Goal: Information Seeking & Learning: Check status

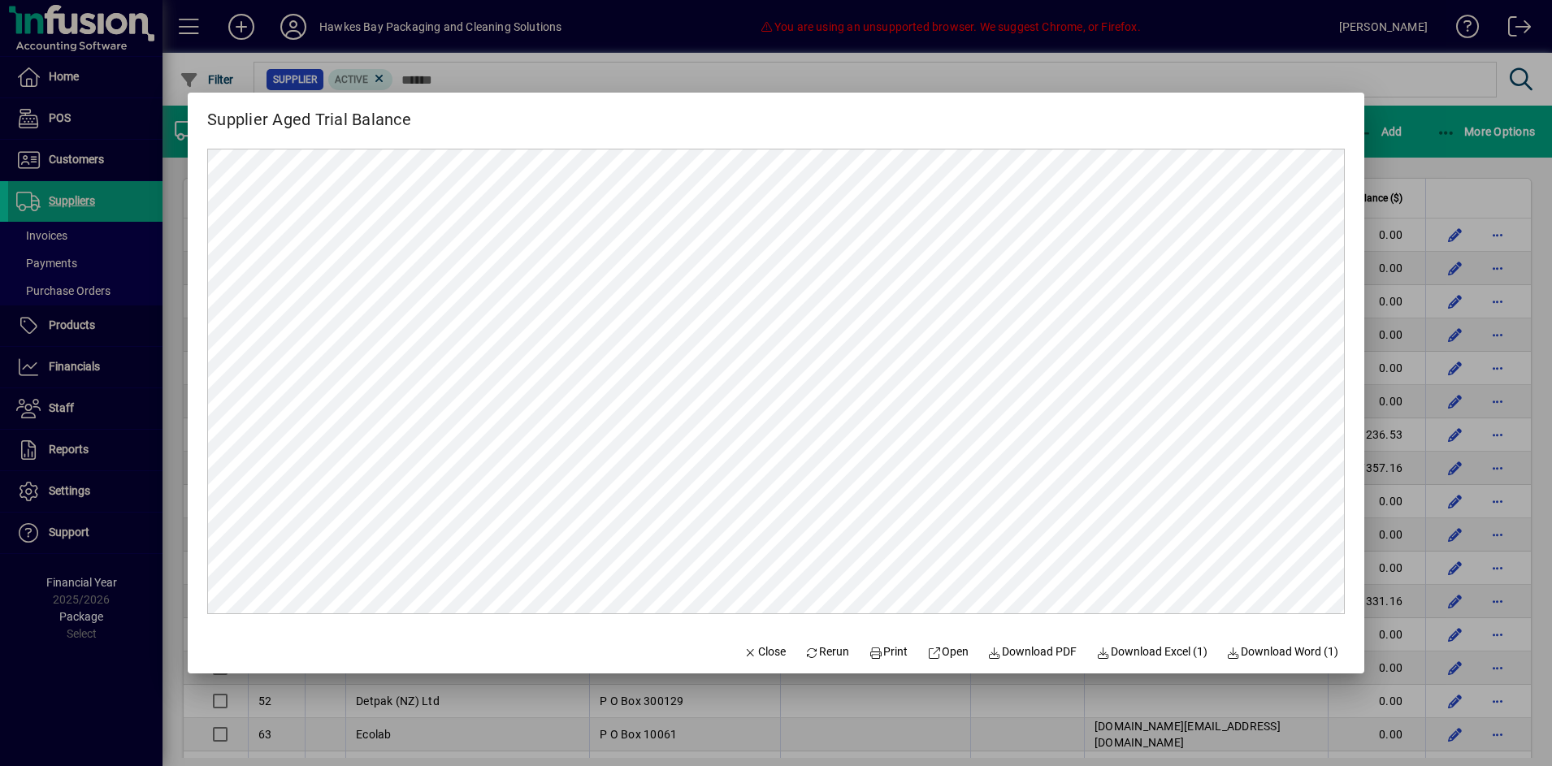
click at [97, 167] on div at bounding box center [776, 383] width 1552 height 766
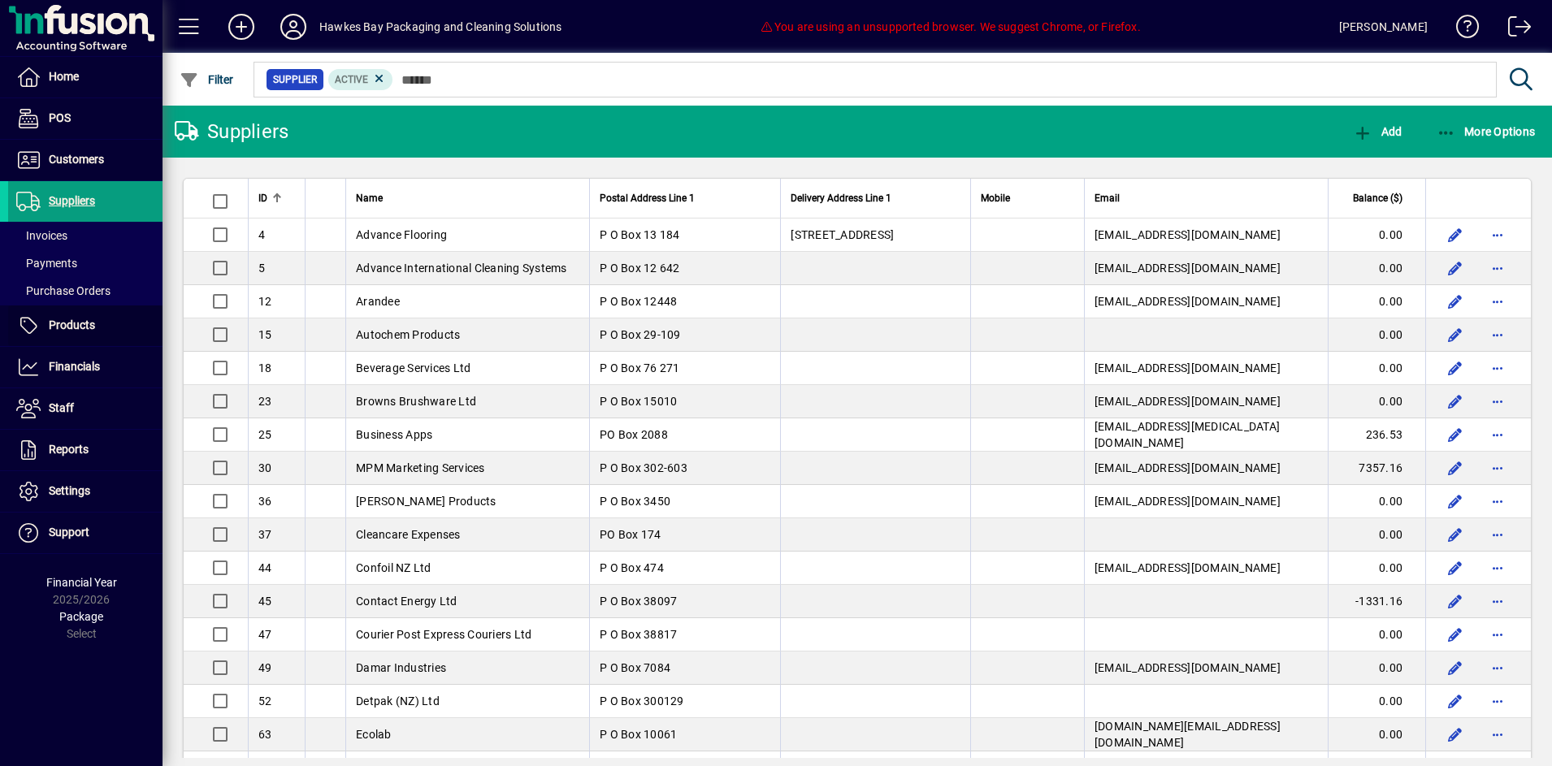
drag, startPoint x: 122, startPoint y: 331, endPoint x: 220, endPoint y: 234, distance: 137.9
click at [122, 331] on span at bounding box center [85, 325] width 154 height 39
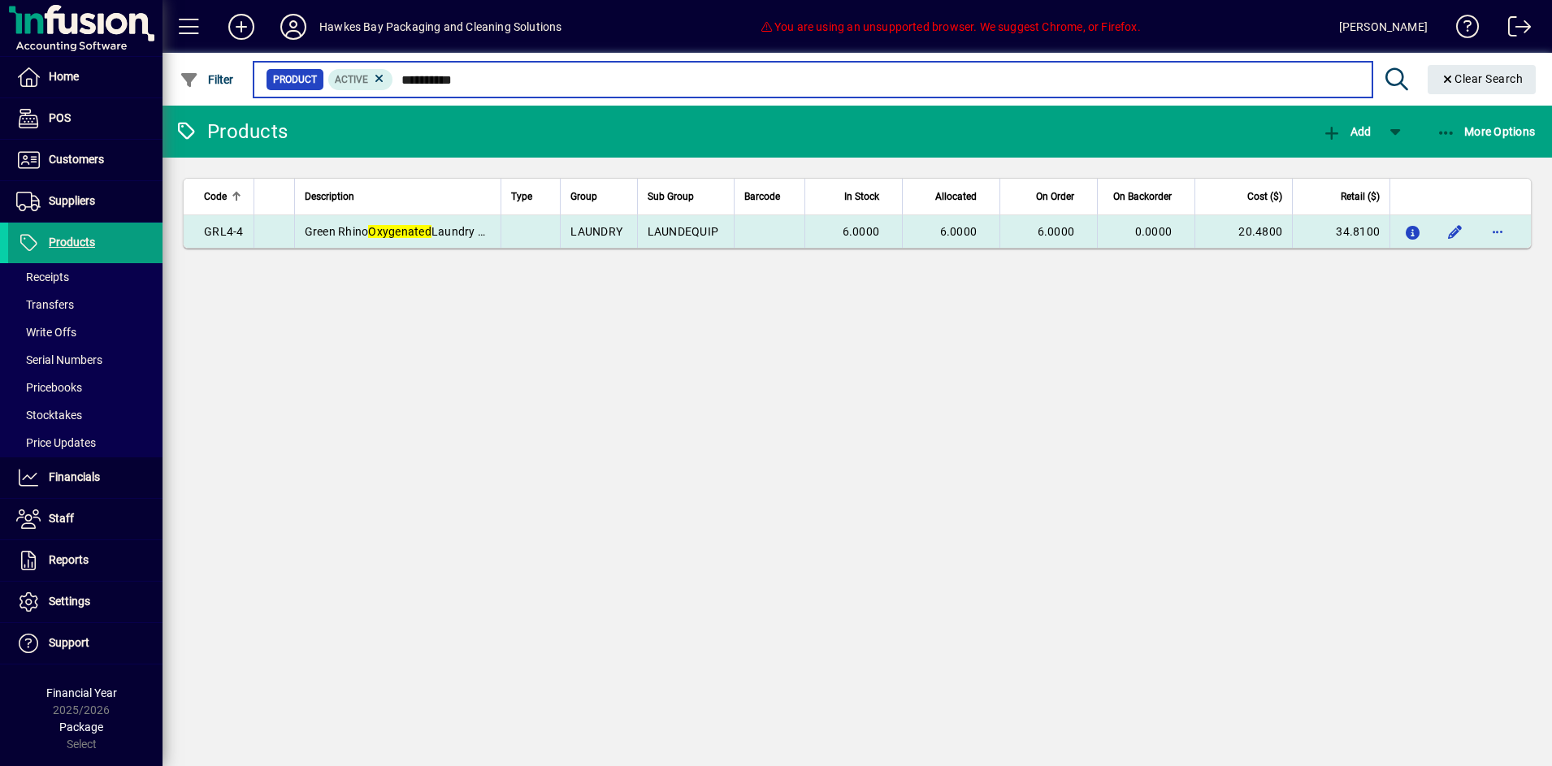
type input "**********"
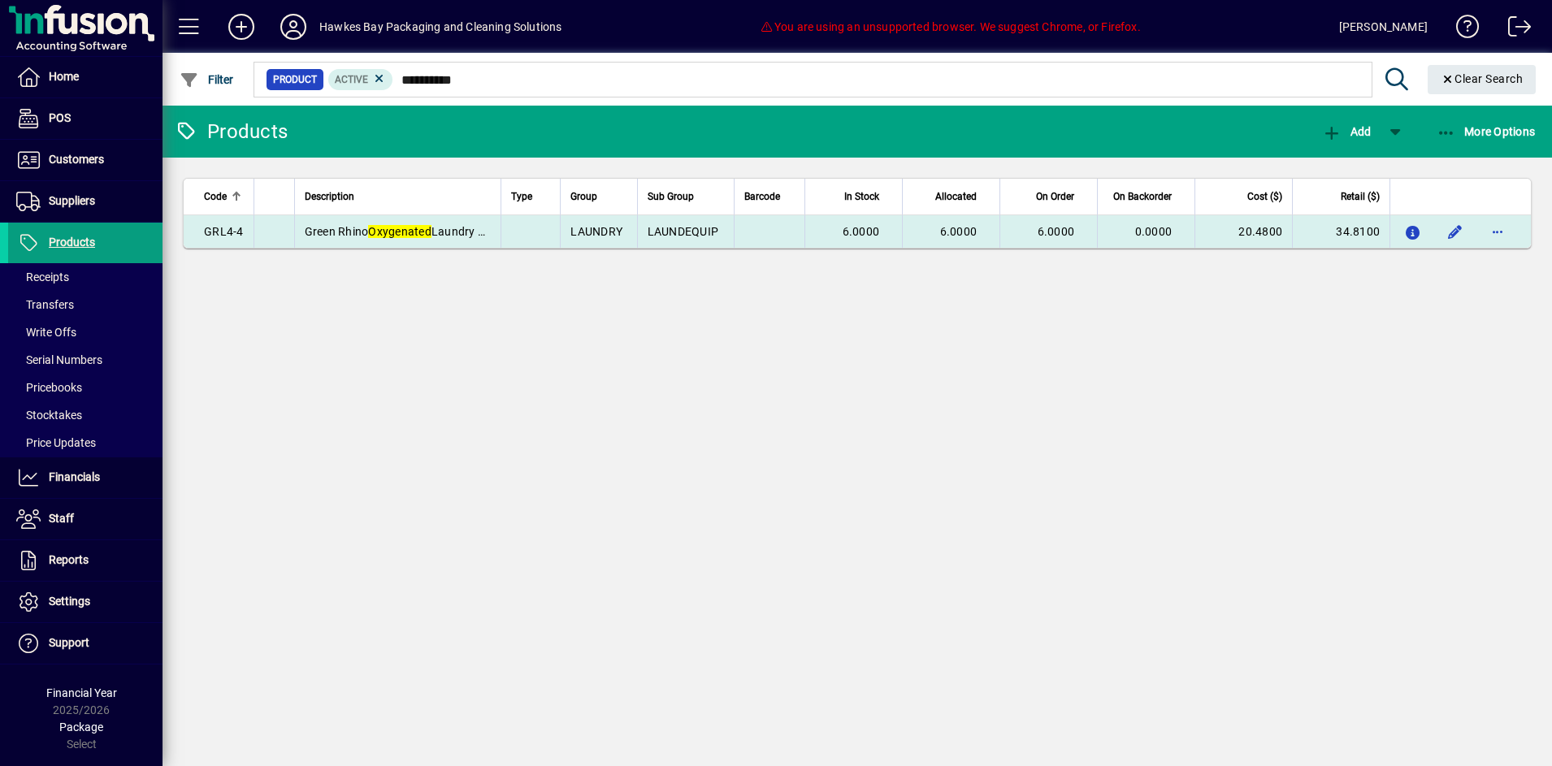
click at [239, 237] on span "GRL4-4" at bounding box center [224, 231] width 40 height 13
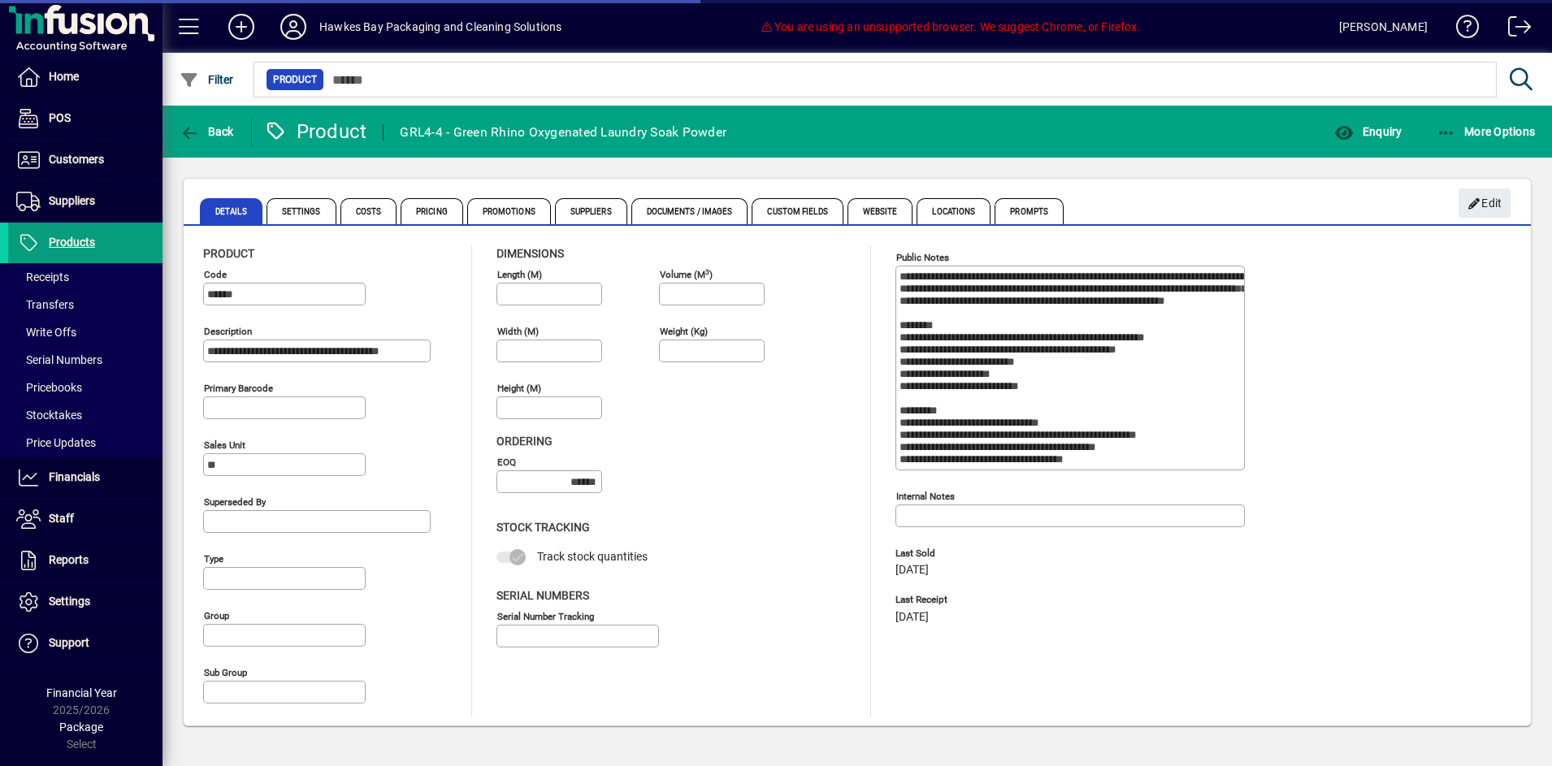
type input "**********"
type input "****"
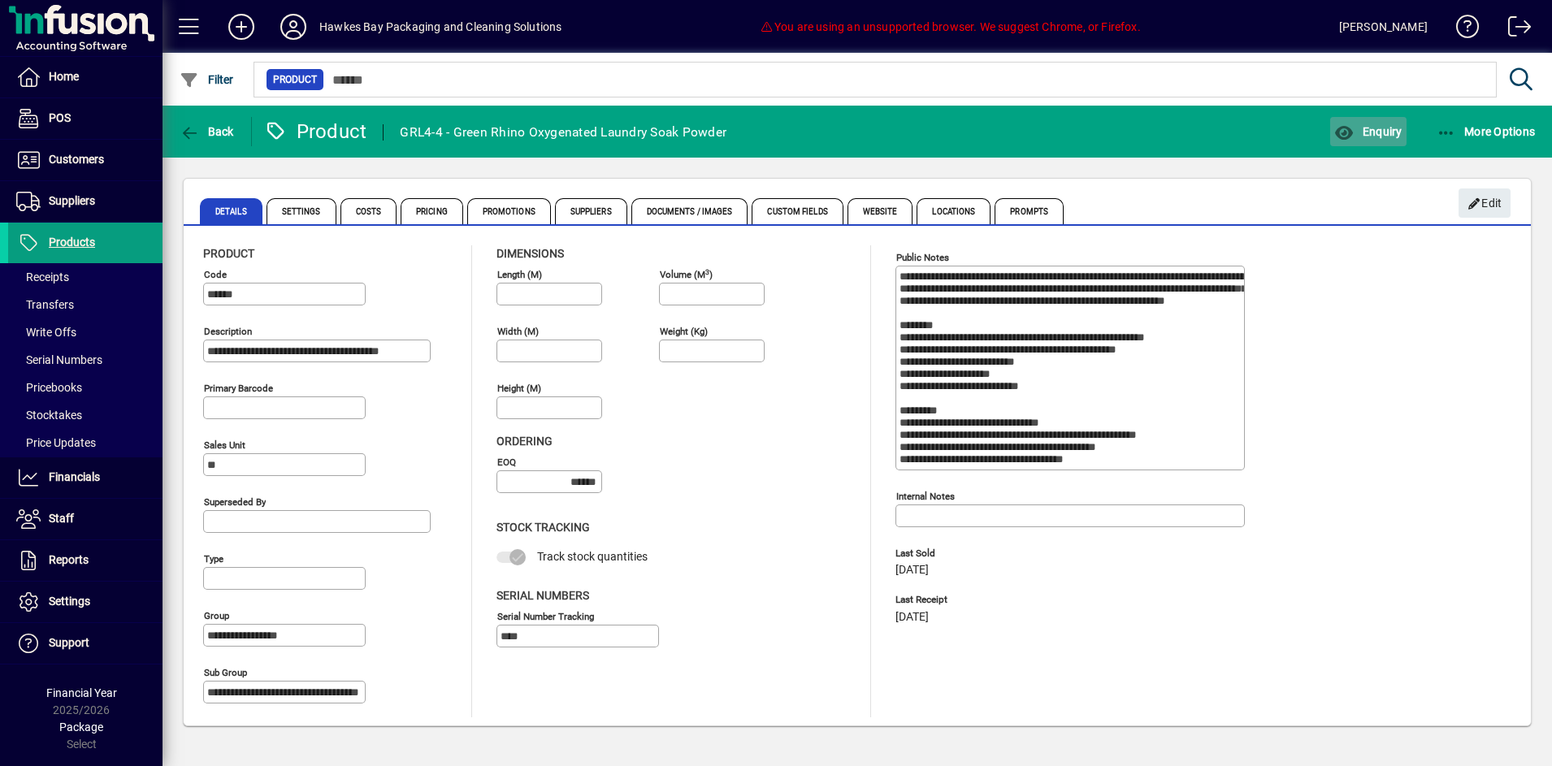
click at [1355, 132] on span "Enquiry" at bounding box center [1367, 131] width 67 height 13
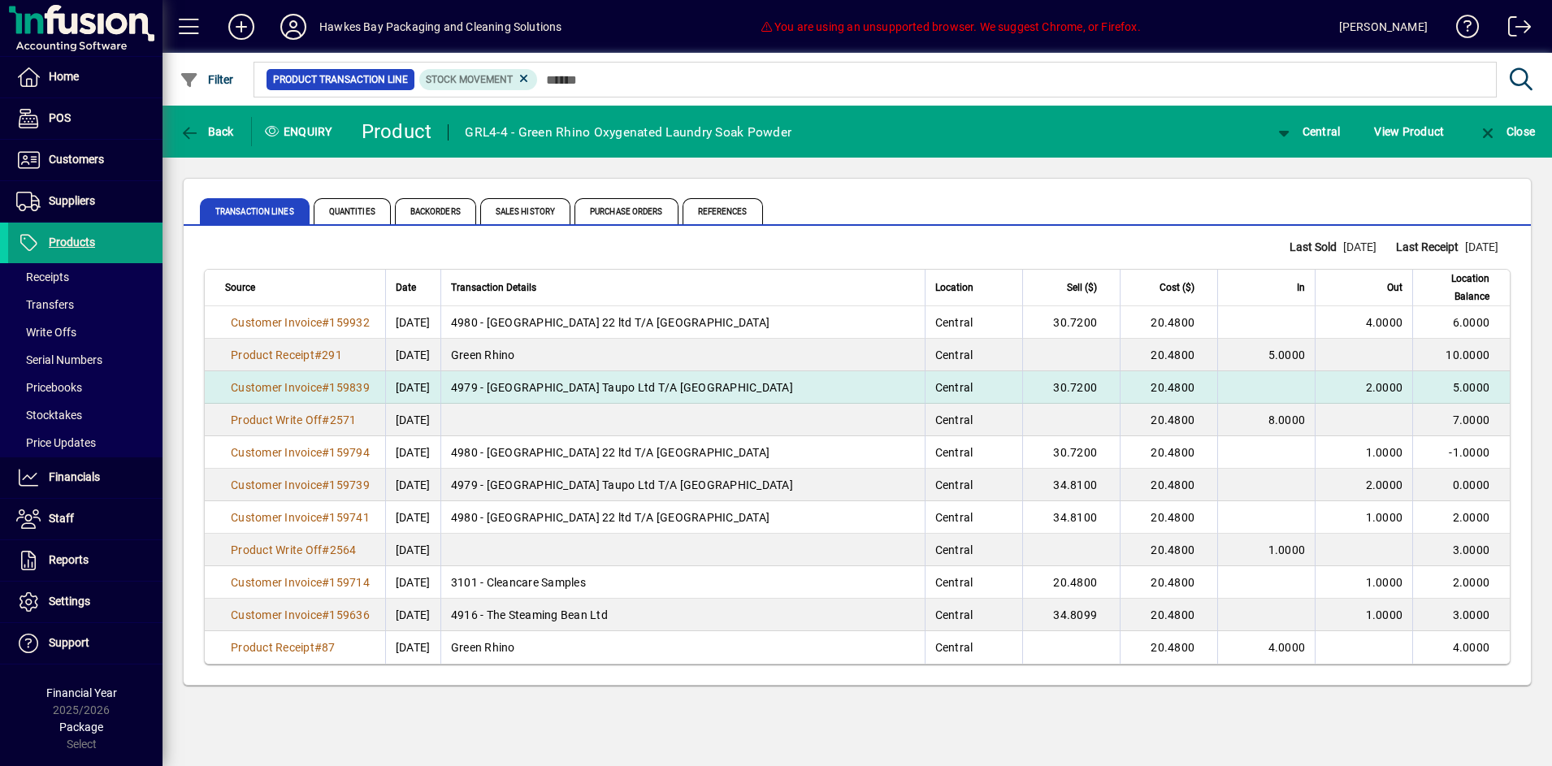
click at [849, 383] on td "4979 - [GEOGRAPHIC_DATA] Taupo Ltd T/A [GEOGRAPHIC_DATA]" at bounding box center [682, 387] width 484 height 33
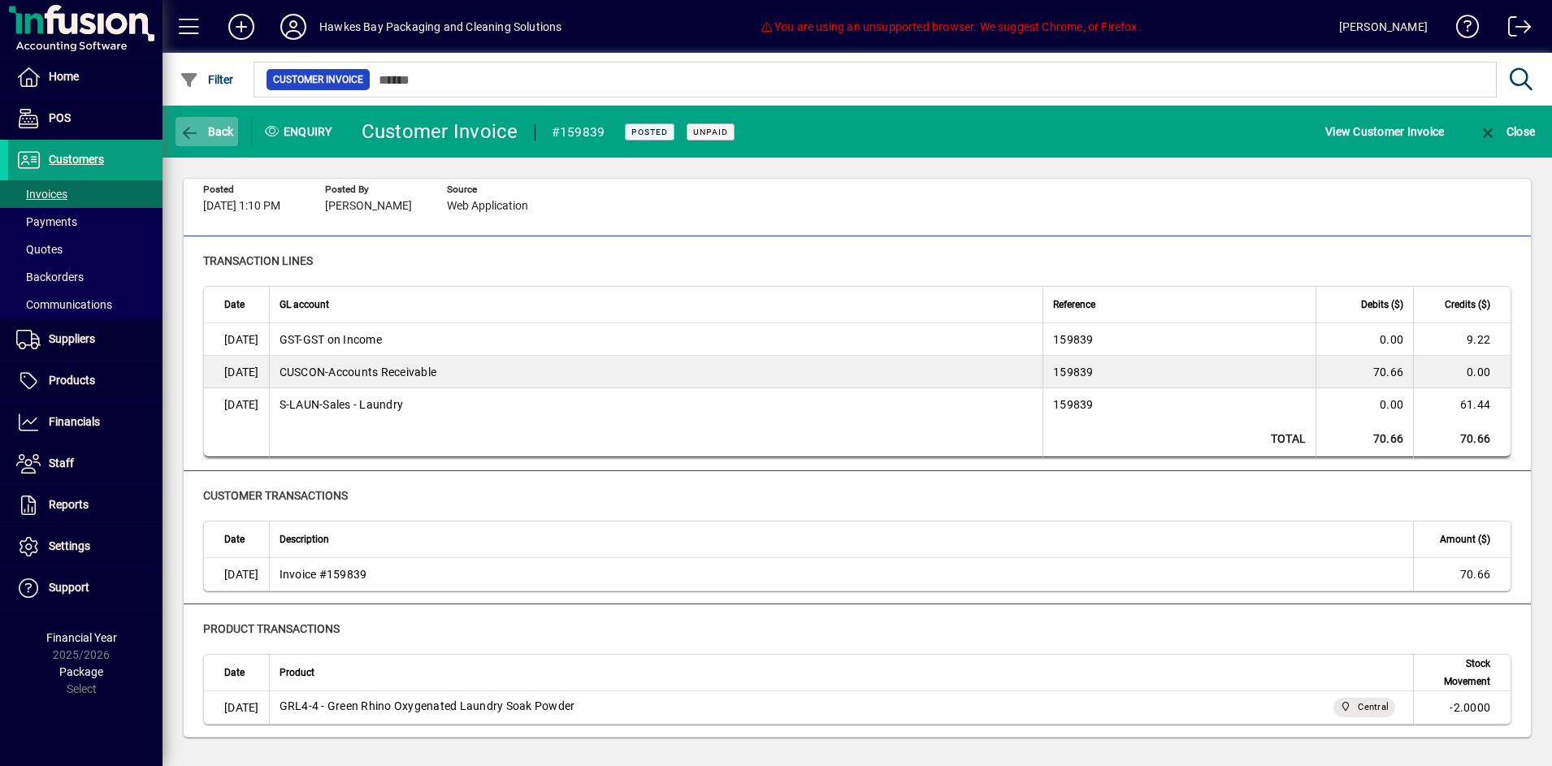
click at [239, 133] on div "Back" at bounding box center [207, 131] width 89 height 29
click at [230, 130] on span "Back" at bounding box center [207, 131] width 54 height 13
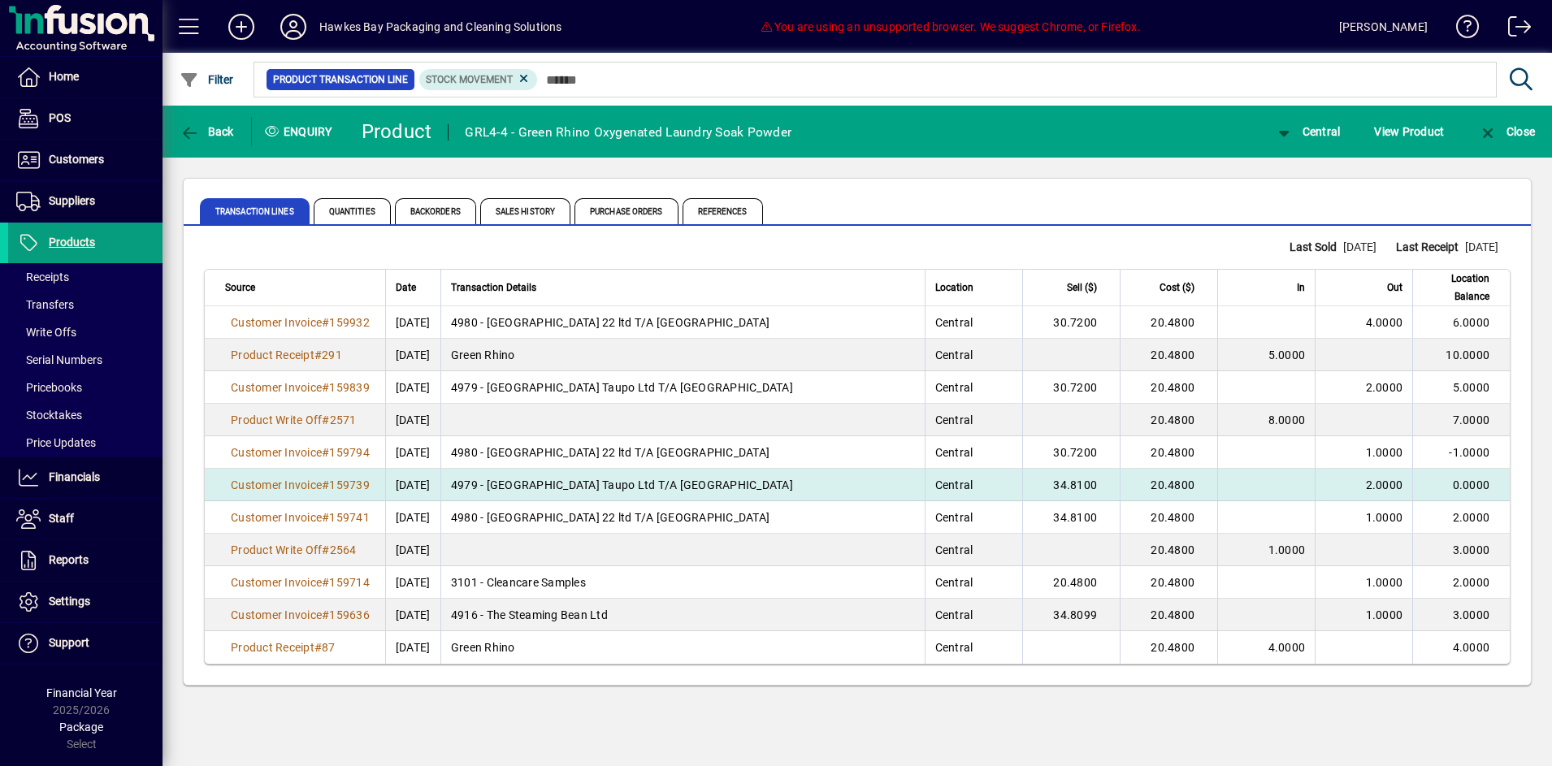
click at [553, 489] on td "4979 - [GEOGRAPHIC_DATA] Taupo Ltd T/A [GEOGRAPHIC_DATA]" at bounding box center [682, 485] width 484 height 33
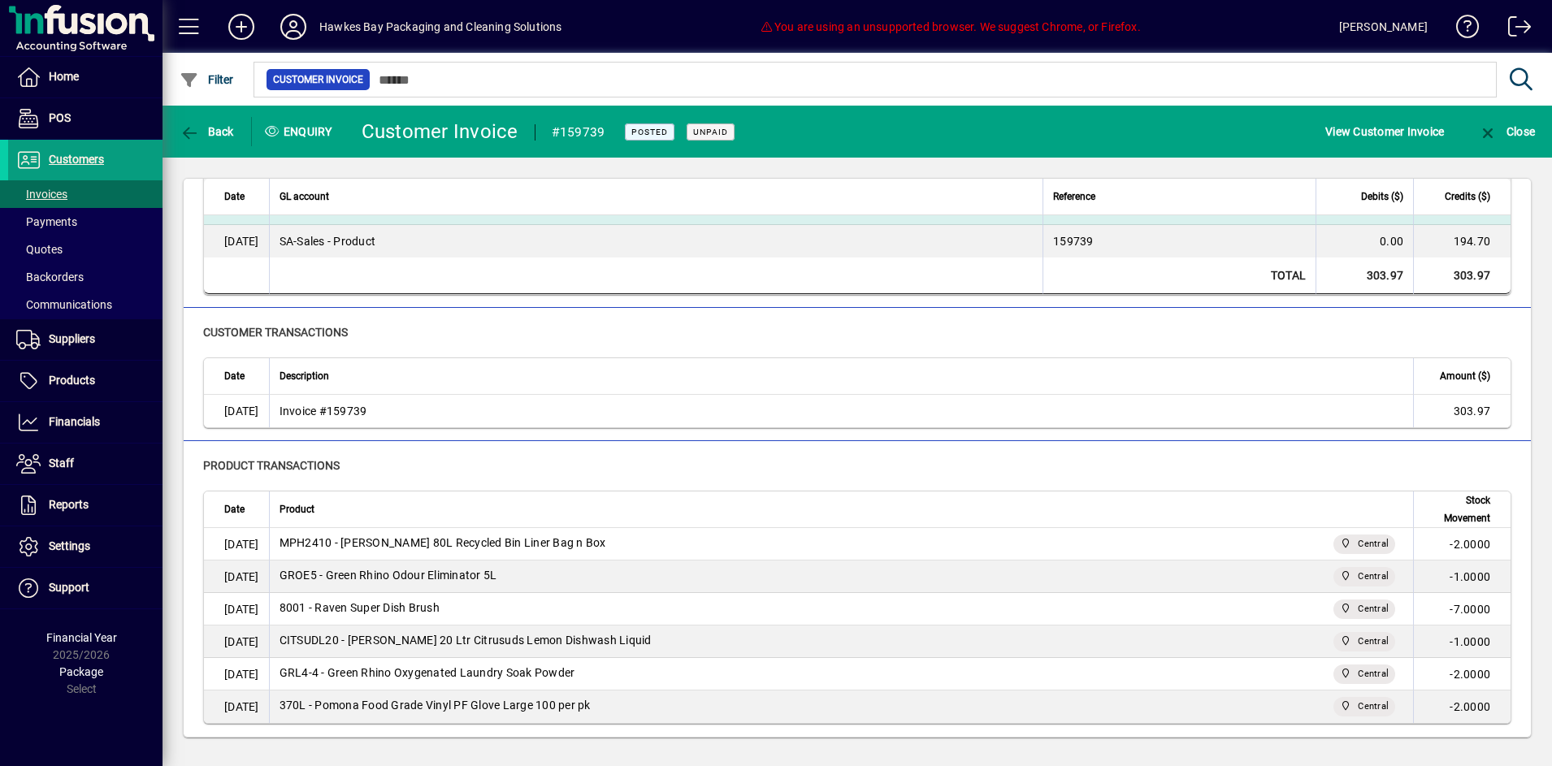
scroll to position [306, 0]
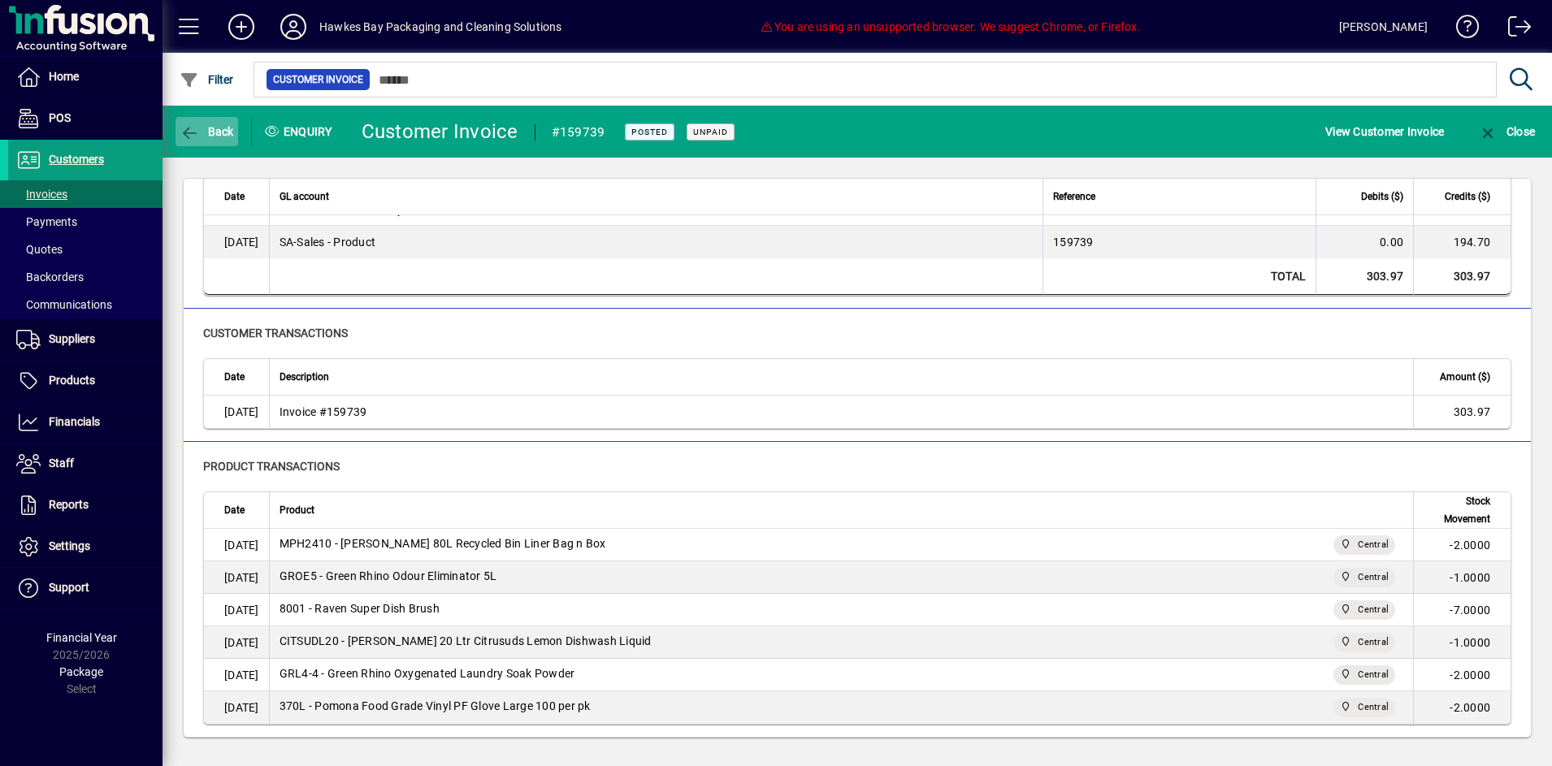
click at [193, 128] on icon "button" at bounding box center [190, 133] width 20 height 16
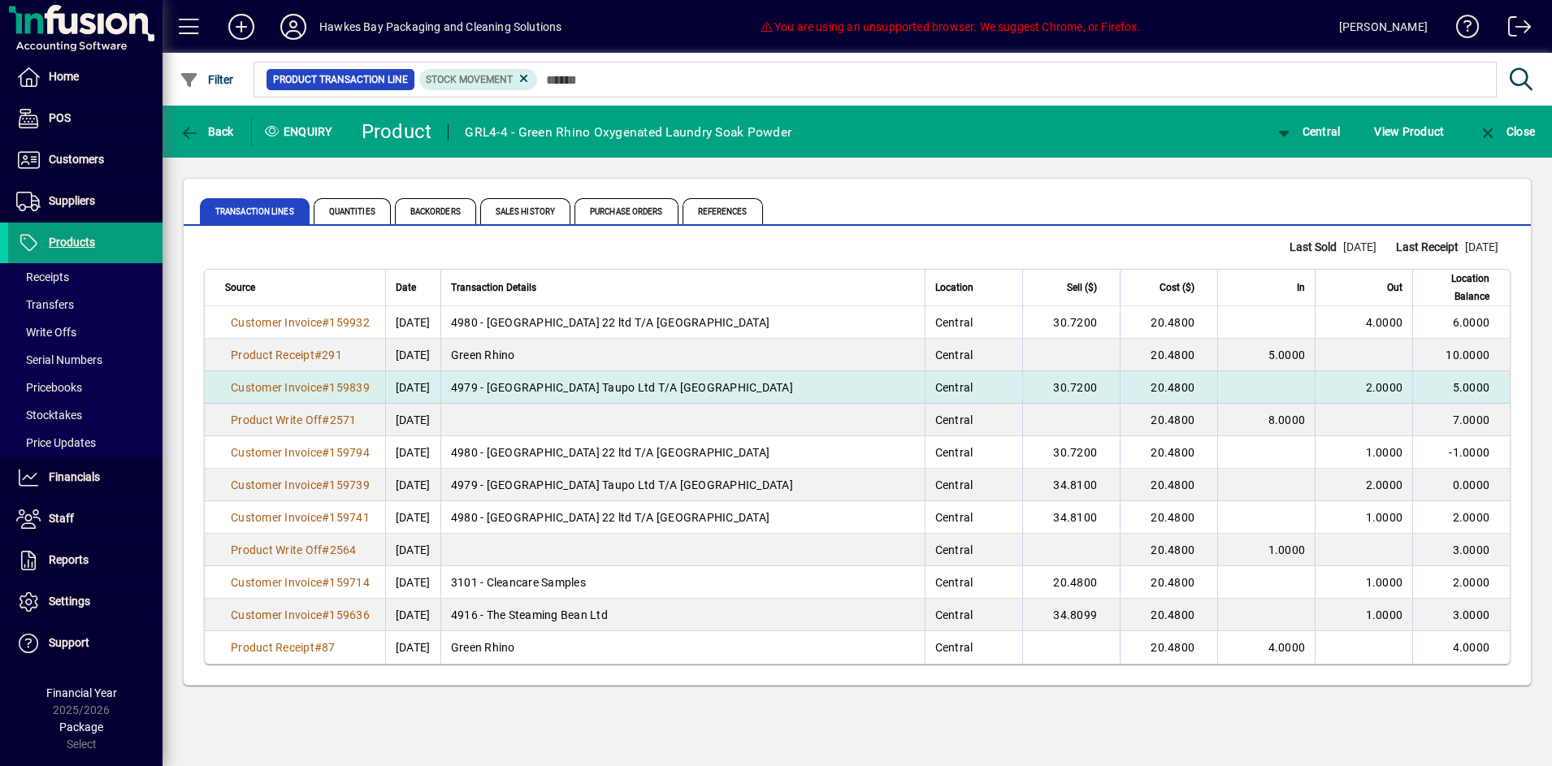
click at [440, 375] on td "[DATE]" at bounding box center [412, 387] width 55 height 33
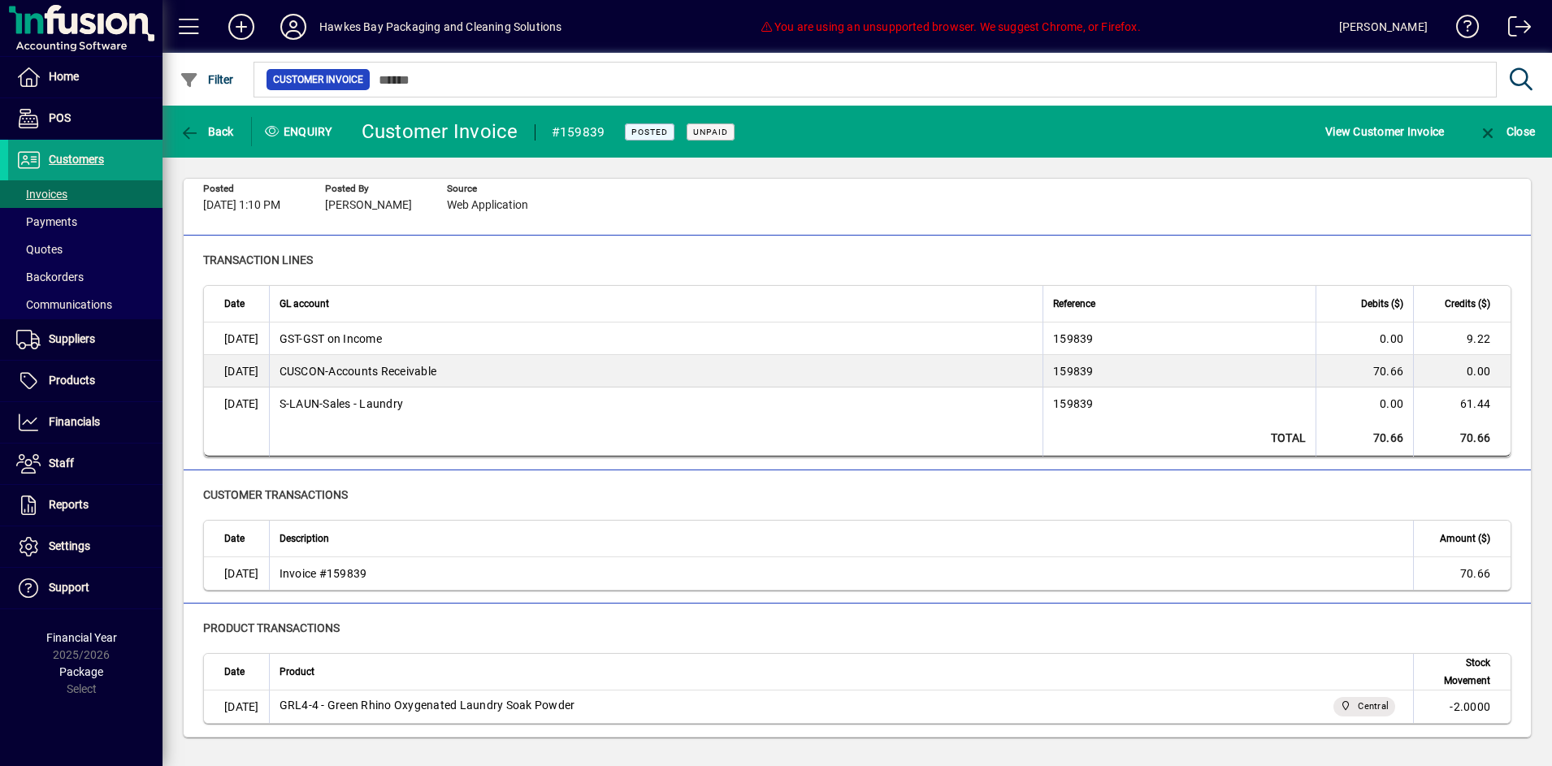
scroll to position [111, 0]
click at [210, 110] on mat-toolbar-row "Back Enquiry Customer Invoice #159839 Posted Unpaid View Customer Invoice Close" at bounding box center [857, 132] width 1389 height 52
click at [223, 124] on span "button" at bounding box center [207, 131] width 63 height 39
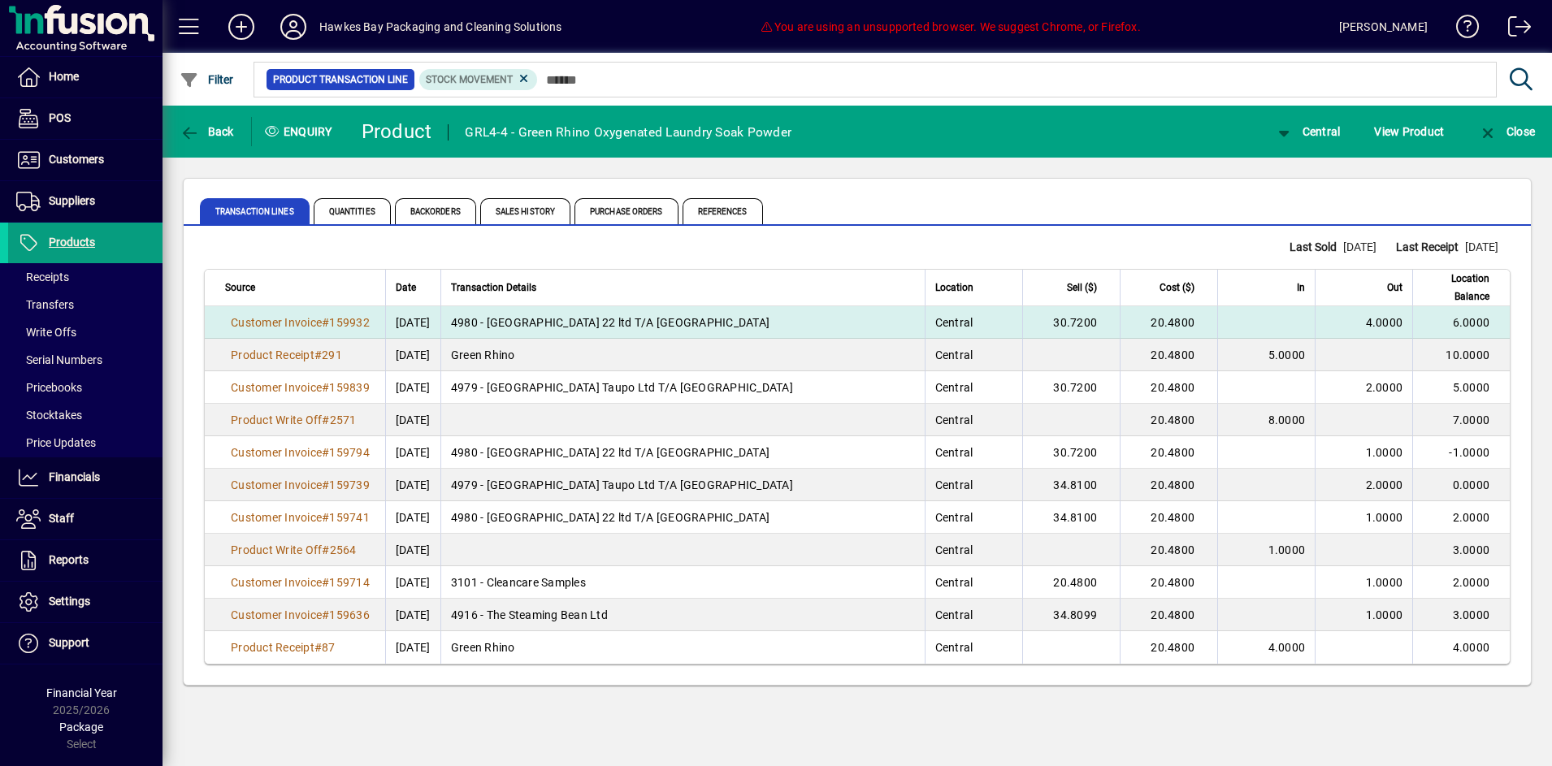
click at [690, 314] on td "4980 - [GEOGRAPHIC_DATA] 22 ltd T/A [GEOGRAPHIC_DATA]" at bounding box center [682, 322] width 484 height 33
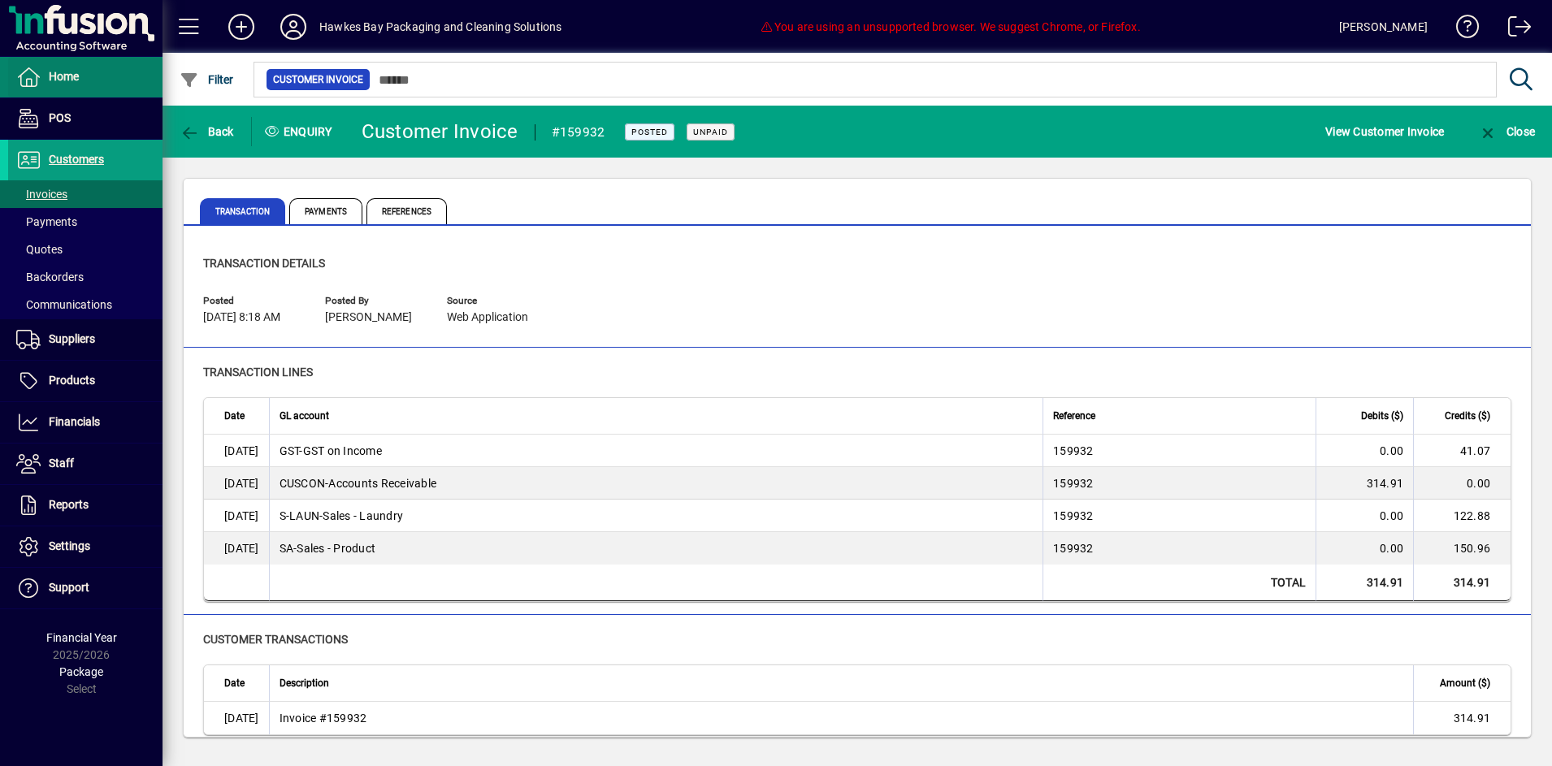
click at [66, 79] on span "Home" at bounding box center [64, 76] width 30 height 13
